Goal: Find specific page/section

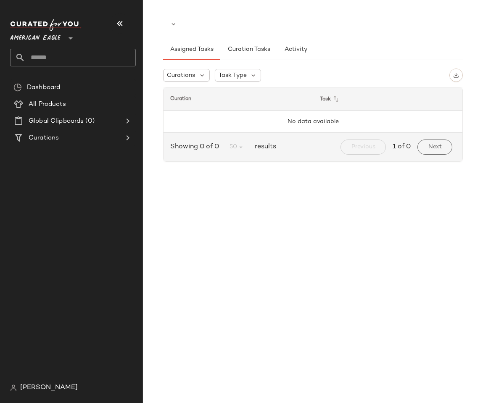
click at [58, 337] on div "Dashboard All Products Global Clipboards (0) Curations" at bounding box center [76, 229] width 132 height 301
click at [50, 37] on span "American Eagle" at bounding box center [35, 36] width 50 height 15
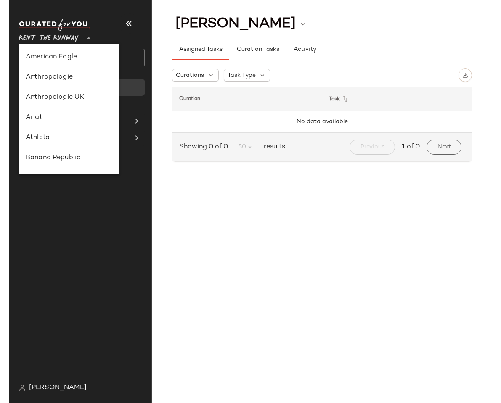
scroll to position [332, 0]
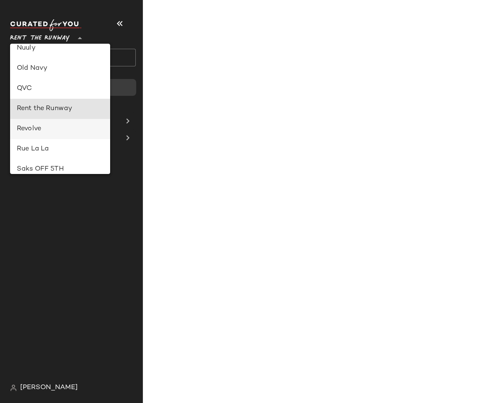
click at [47, 129] on div "Revolve" at bounding box center [60, 129] width 87 height 10
type input "**"
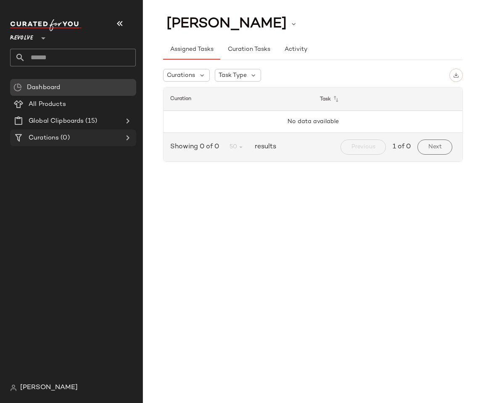
click at [50, 142] on span "Curations" at bounding box center [44, 138] width 30 height 10
